Goal: Book appointment/travel/reservation

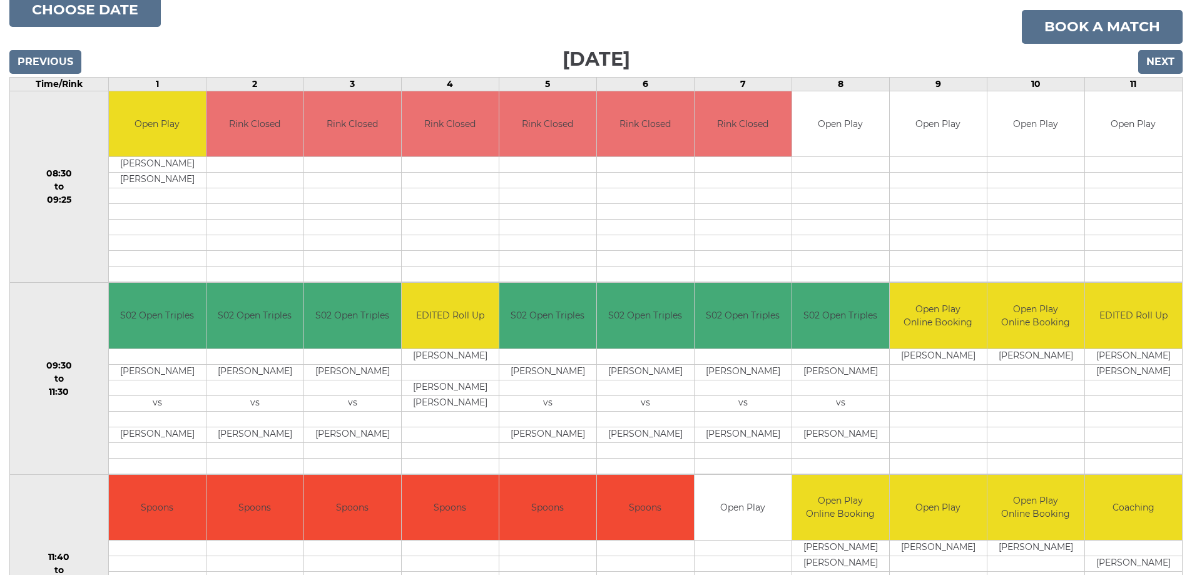
scroll to position [125, 0]
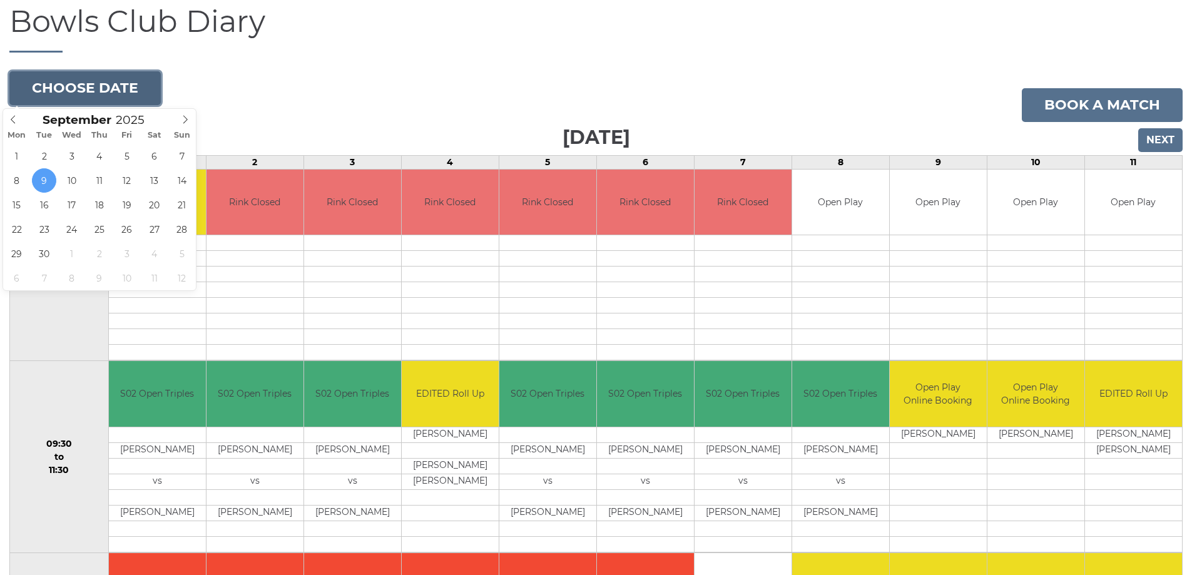
click at [147, 92] on button "Choose date" at bounding box center [84, 88] width 151 height 34
type input "2025-09-12"
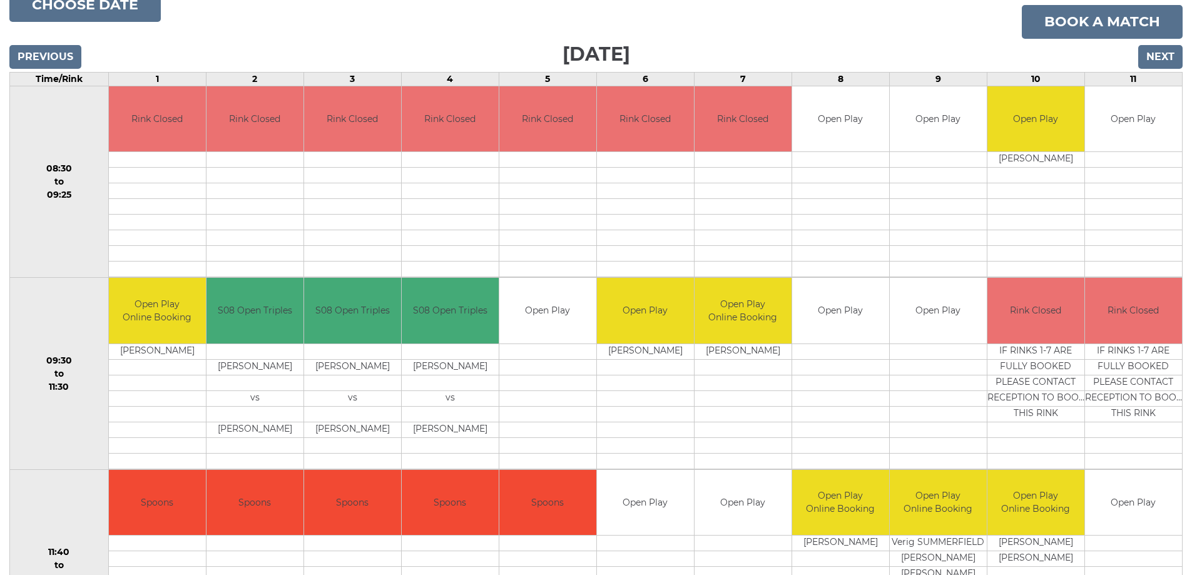
scroll to position [125, 0]
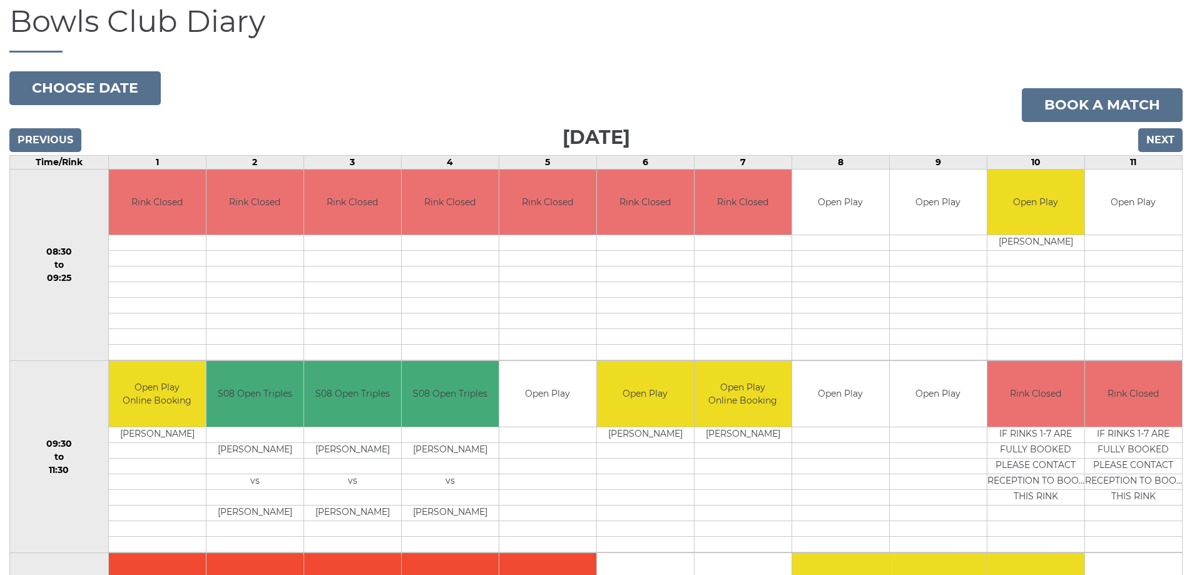
click at [203, 125] on div "Previous Next" at bounding box center [596, 131] width 1174 height 19
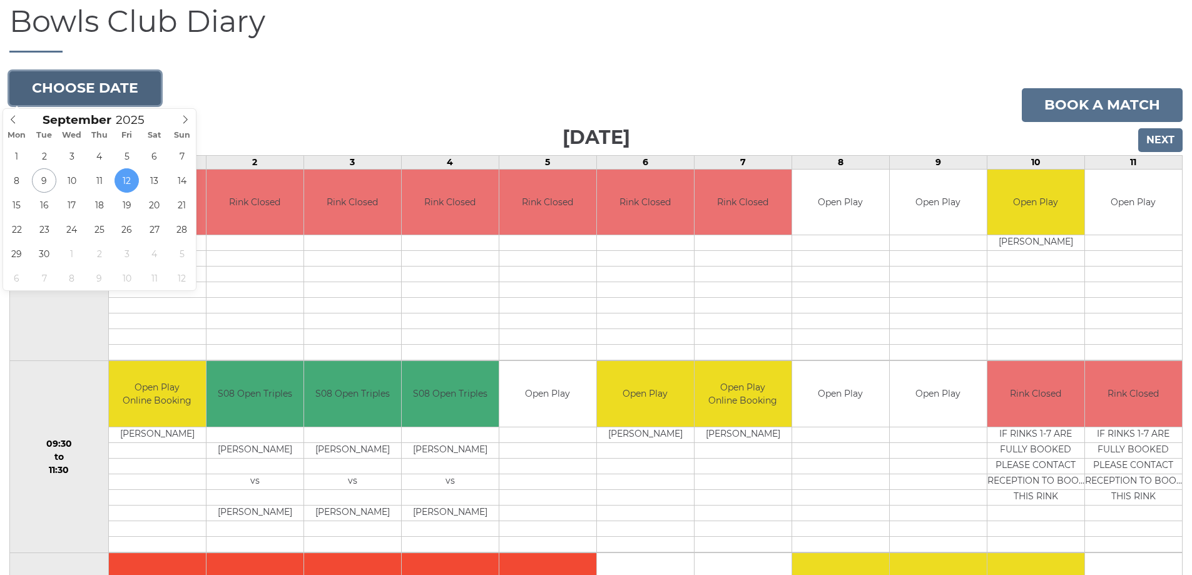
click at [120, 78] on button "Choose date" at bounding box center [84, 88] width 151 height 34
type input "[DATE]"
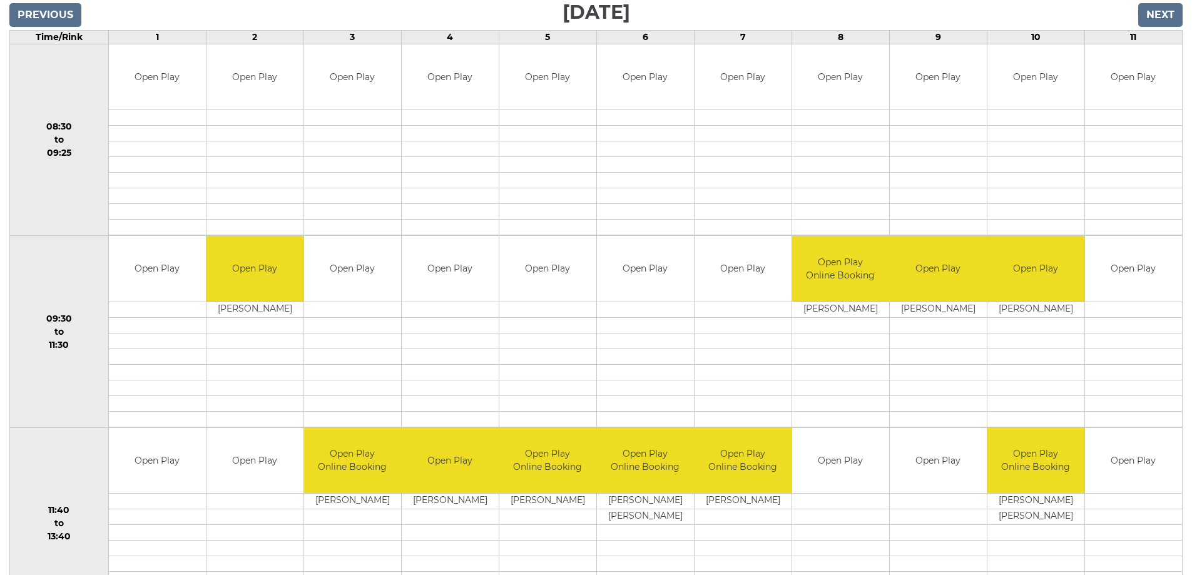
scroll to position [125, 0]
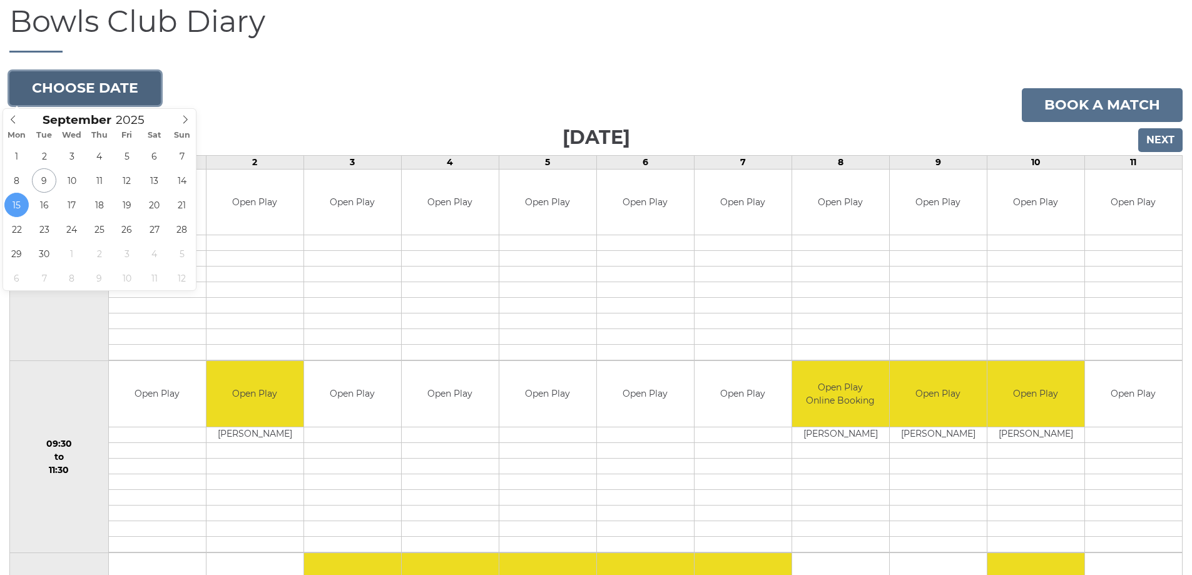
click at [140, 79] on button "Choose date" at bounding box center [84, 88] width 151 height 34
type input "2025-09-19"
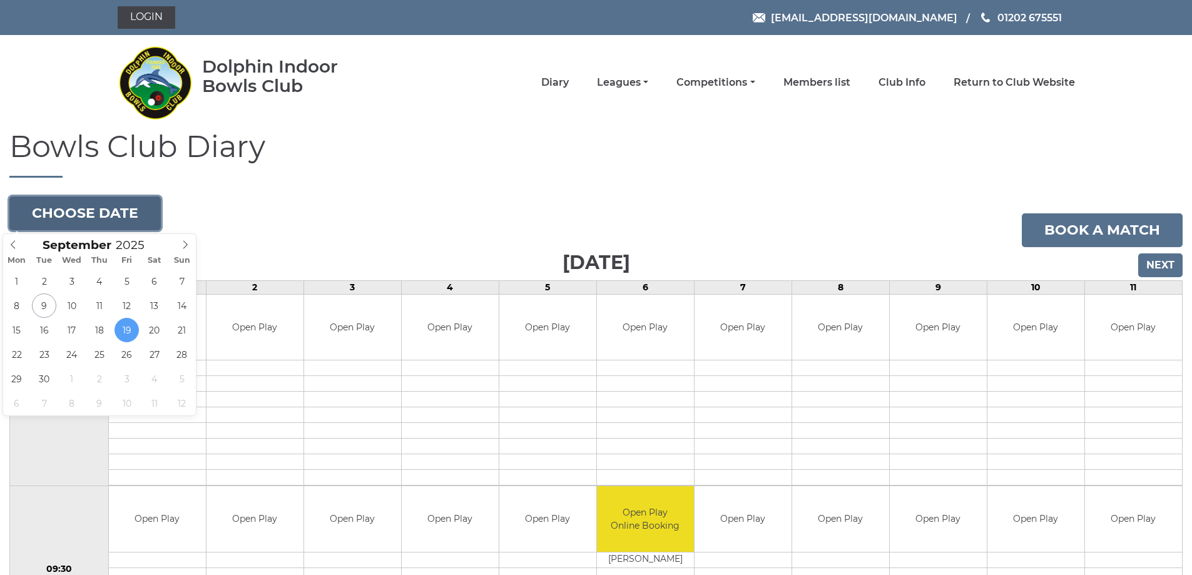
click at [119, 207] on button "Choose date" at bounding box center [84, 214] width 151 height 34
type input "2025-09-08"
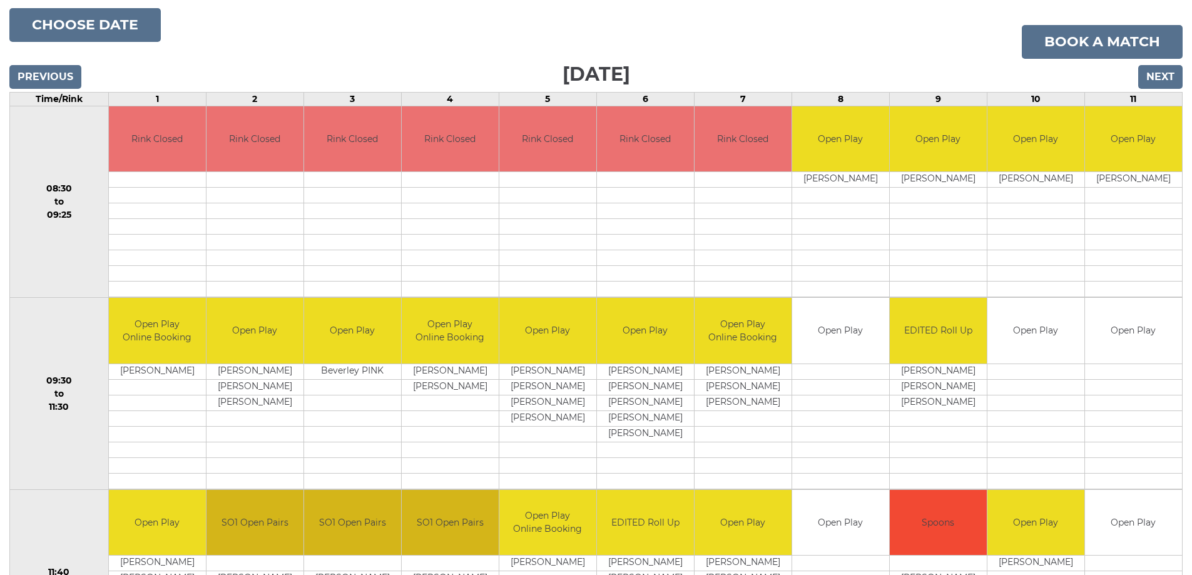
scroll to position [188, 0]
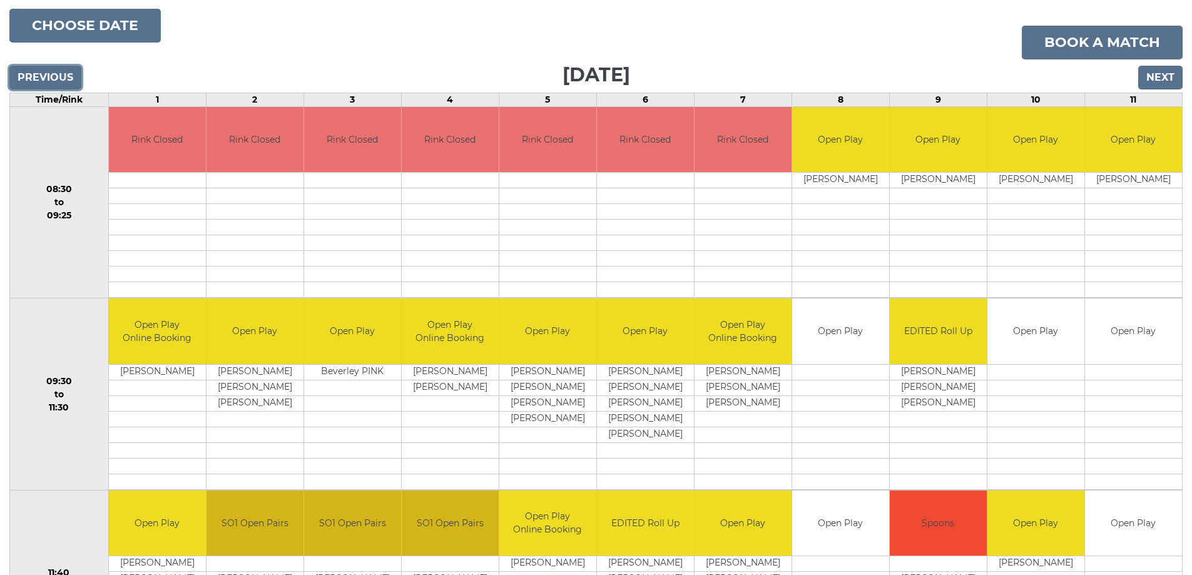
drag, startPoint x: 59, startPoint y: 75, endPoint x: 143, endPoint y: 68, distance: 84.8
click at [143, 68] on div "Previous Next" at bounding box center [596, 68] width 1174 height 19
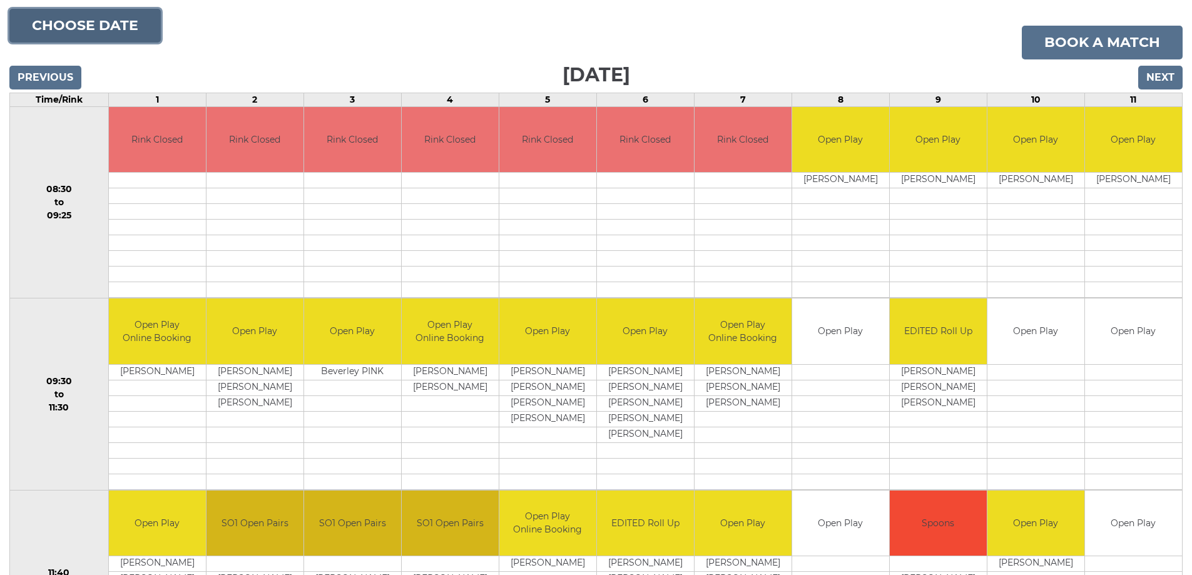
click at [131, 26] on button "Choose date" at bounding box center [84, 26] width 151 height 34
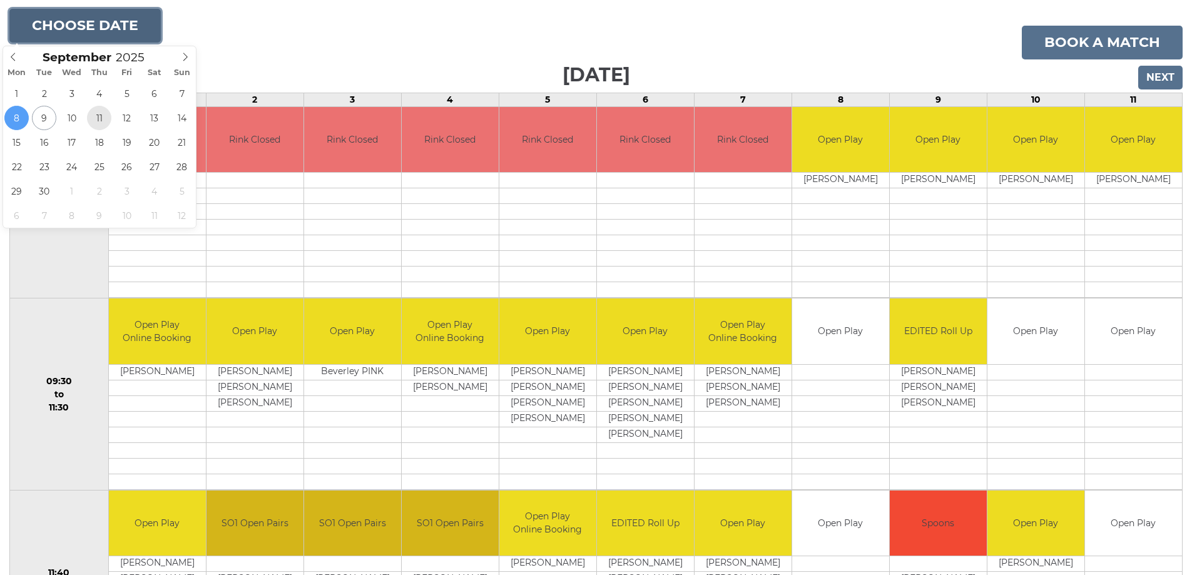
type input "[DATE]"
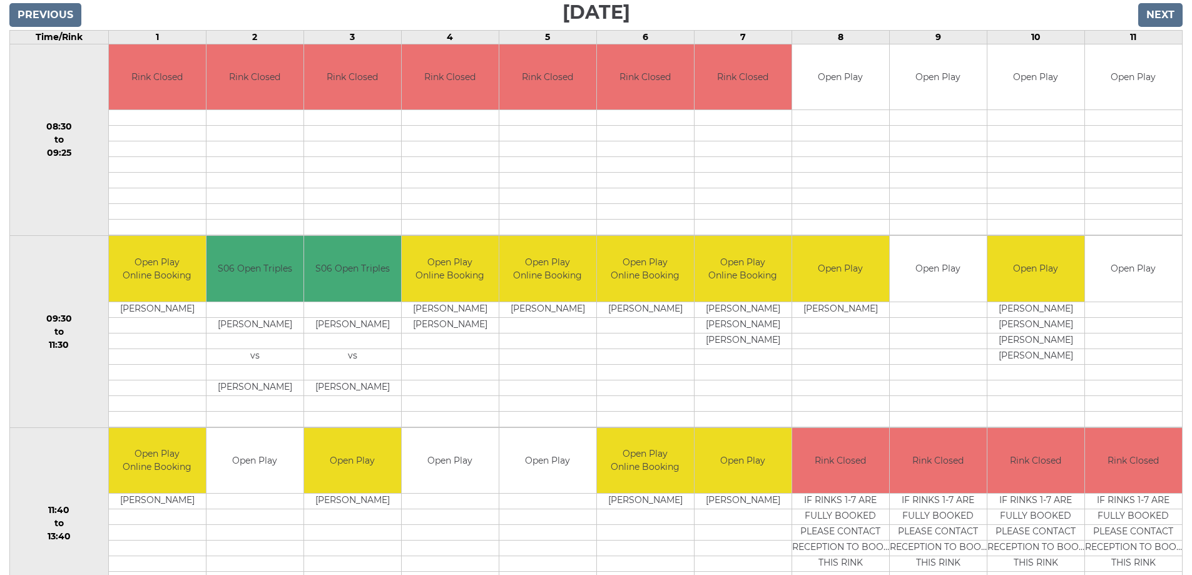
scroll to position [313, 0]
